Goal: Task Accomplishment & Management: Use online tool/utility

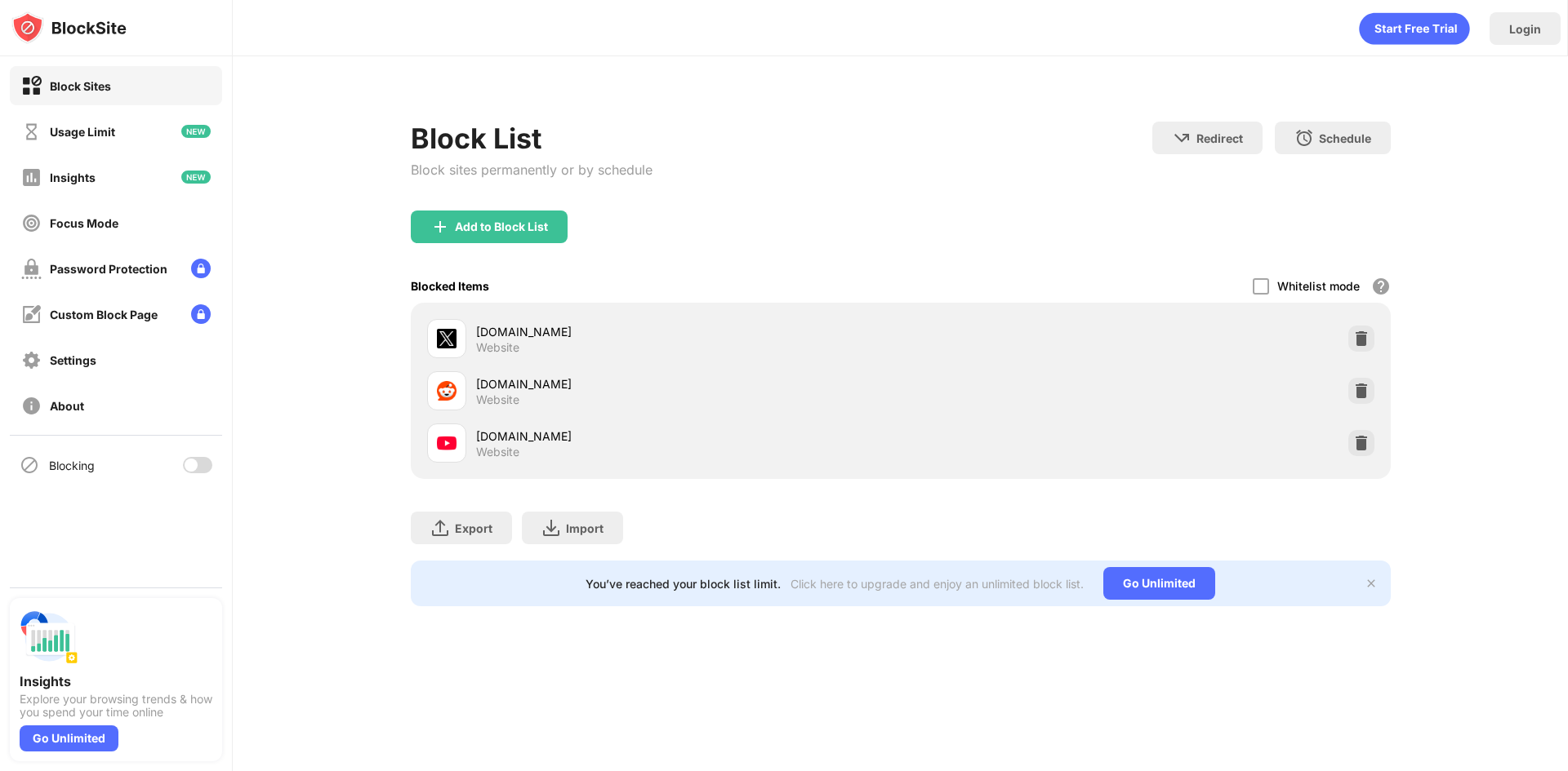
click at [200, 470] on div at bounding box center [197, 465] width 30 height 17
